Goal: Task Accomplishment & Management: Manage account settings

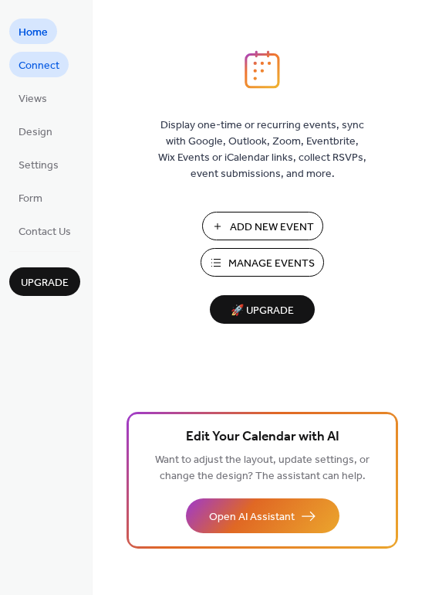
click at [46, 66] on span "Connect" at bounding box center [39, 66] width 41 height 16
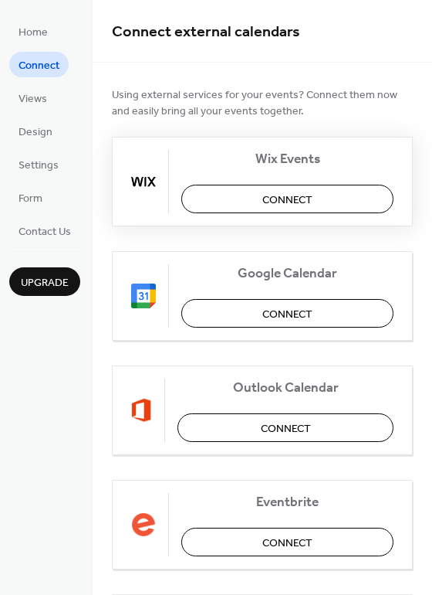
click at [286, 201] on span "Connect" at bounding box center [288, 200] width 50 height 16
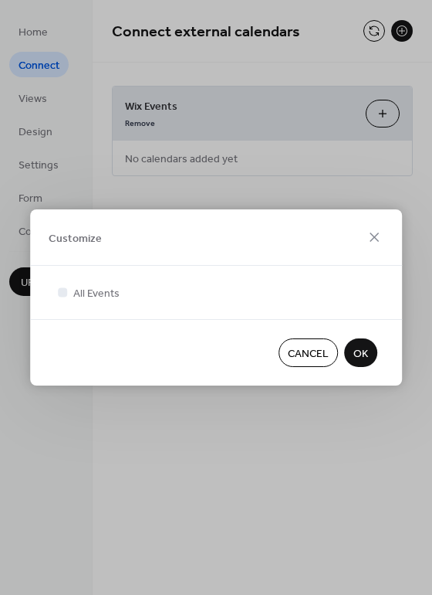
click at [366, 356] on span "OK" at bounding box center [361, 354] width 15 height 16
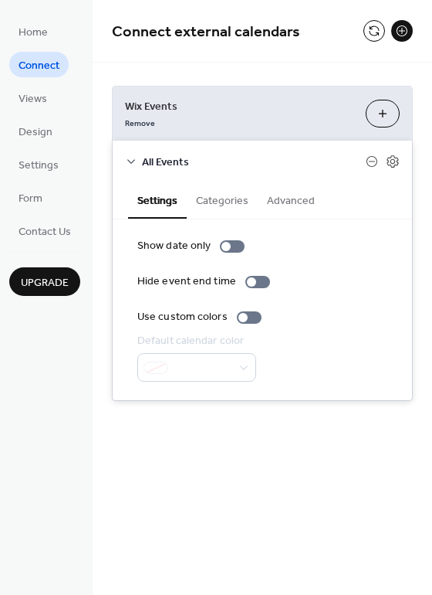
click at [232, 198] on button "Categories" at bounding box center [222, 199] width 71 height 36
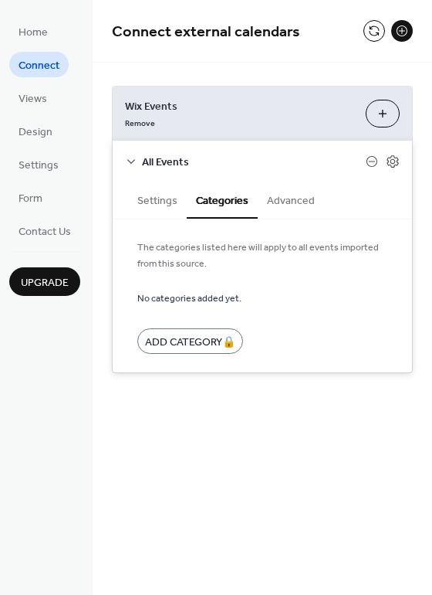
click at [297, 198] on button "Advanced" at bounding box center [291, 199] width 66 height 36
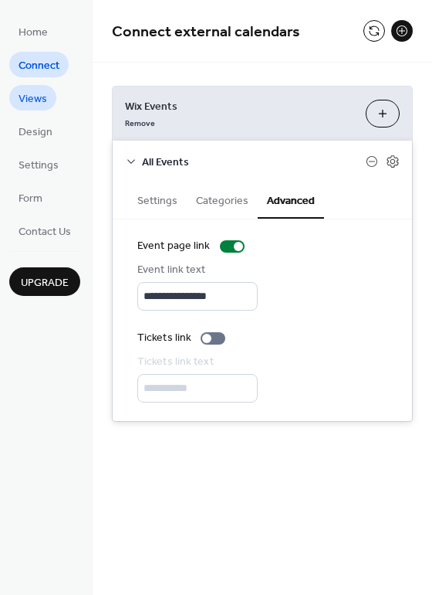
click at [48, 97] on link "Views" at bounding box center [32, 97] width 47 height 25
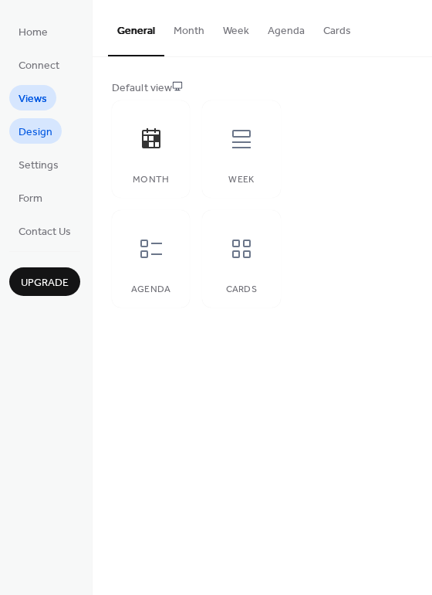
click at [42, 136] on span "Design" at bounding box center [36, 132] width 34 height 16
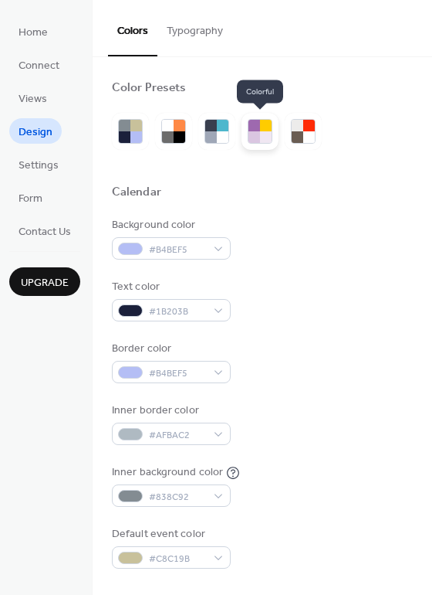
click at [266, 141] on div at bounding box center [266, 137] width 12 height 12
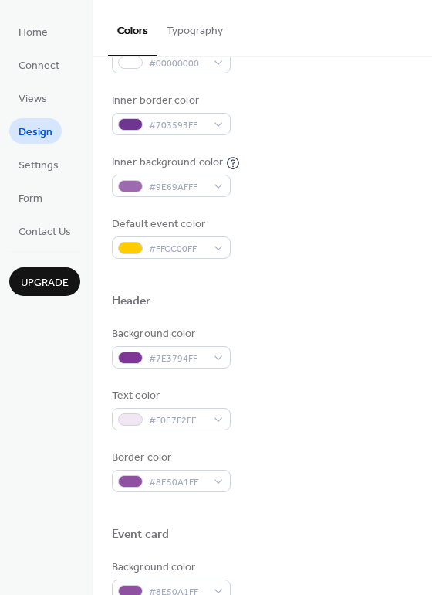
scroll to position [345, 0]
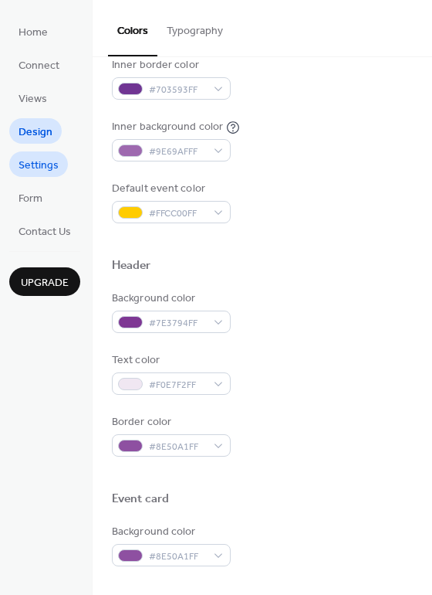
click at [33, 161] on span "Settings" at bounding box center [39, 166] width 40 height 16
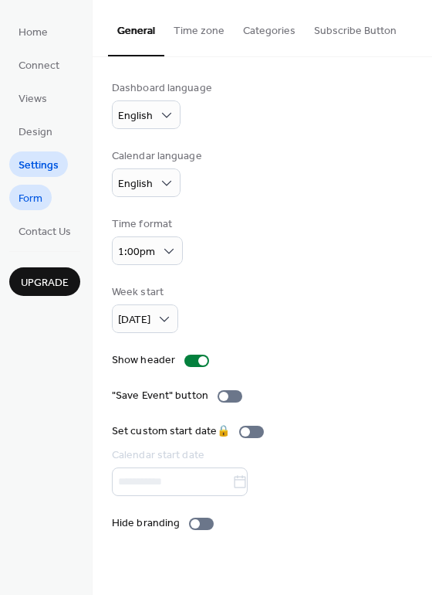
click at [35, 197] on span "Form" at bounding box center [31, 199] width 24 height 16
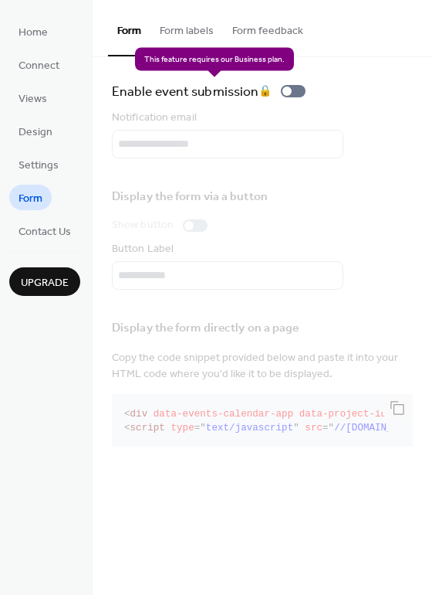
click at [289, 93] on div "Enable event submission 🔒" at bounding box center [212, 91] width 200 height 22
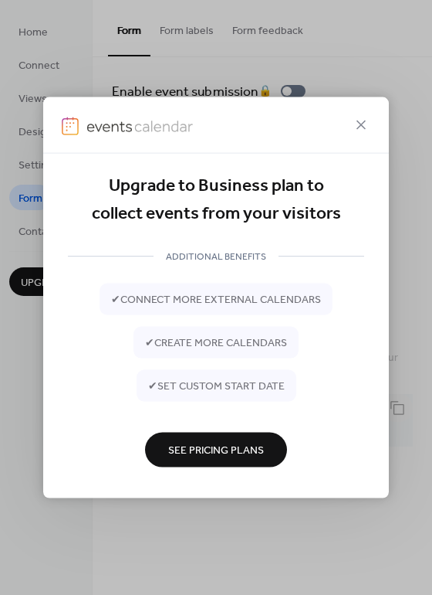
click at [235, 442] on span "See Pricing Plans" at bounding box center [216, 450] width 96 height 16
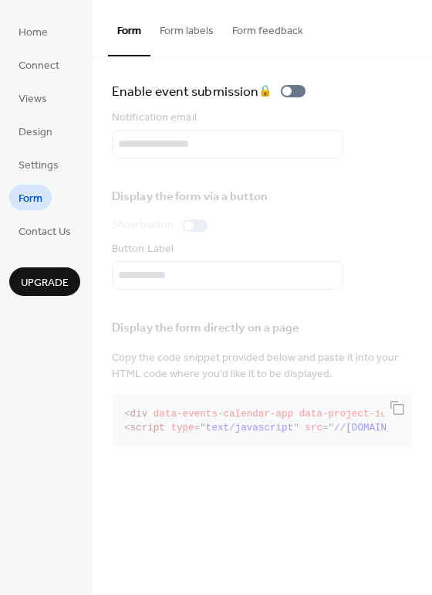
click at [186, 23] on button "Form labels" at bounding box center [187, 27] width 73 height 55
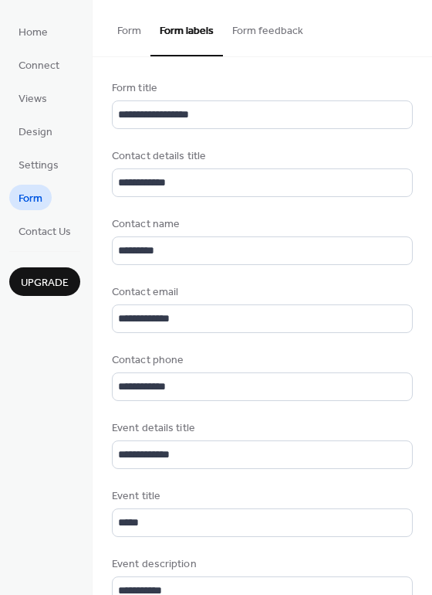
click at [131, 32] on button "Form" at bounding box center [129, 27] width 42 height 55
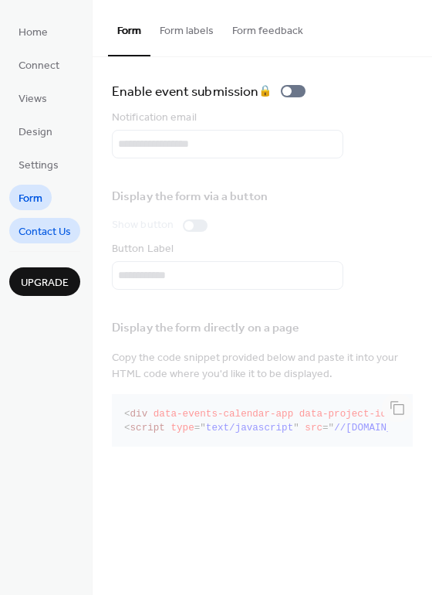
click at [56, 233] on span "Contact Us" at bounding box center [45, 232] width 53 height 16
